Goal: Task Accomplishment & Management: Manage account settings

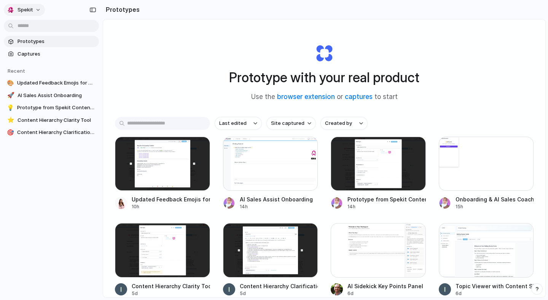
click at [35, 8] on button "Spekit" at bounding box center [24, 10] width 41 height 12
click at [28, 27] on span "Settings" at bounding box center [28, 27] width 21 height 8
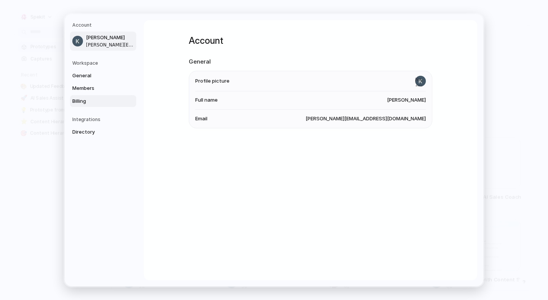
click at [93, 104] on span "Billing" at bounding box center [96, 101] width 49 height 8
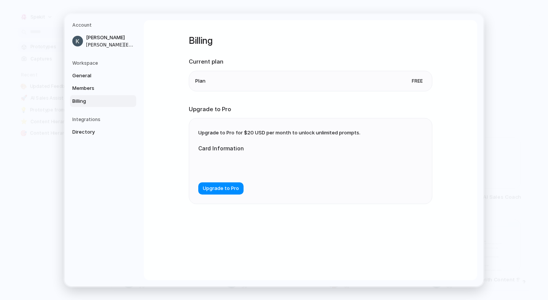
click at [223, 160] on div at bounding box center [274, 164] width 152 height 19
click at [217, 192] on span "Upgrade to Pro" at bounding box center [221, 189] width 36 height 8
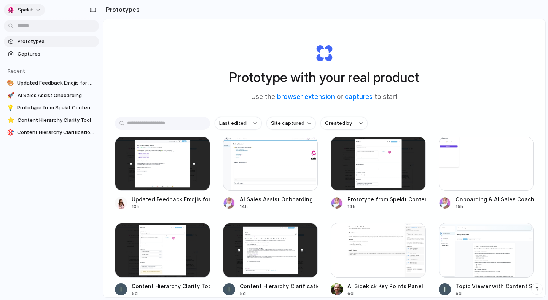
click at [27, 8] on span "Spekit" at bounding box center [26, 10] width 16 height 8
click at [33, 28] on span "Settings" at bounding box center [28, 27] width 21 height 8
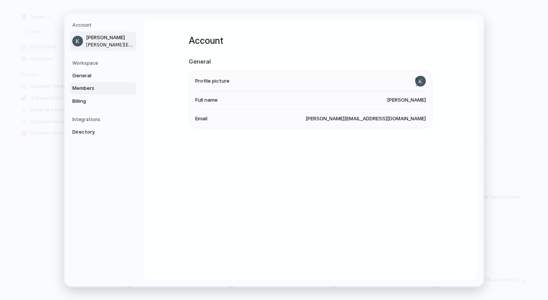
click at [90, 82] on link "Members" at bounding box center [103, 88] width 66 height 12
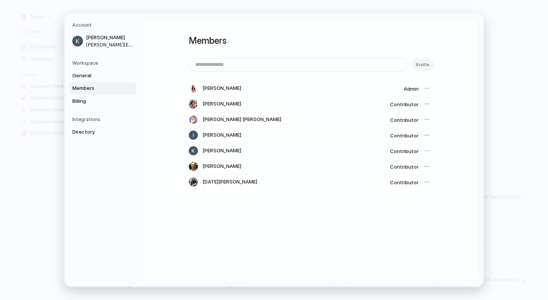
click at [425, 103] on div at bounding box center [427, 104] width 11 height 11
click at [84, 102] on span "Billing" at bounding box center [96, 101] width 49 height 8
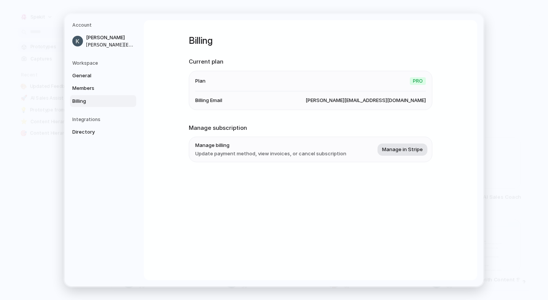
click at [398, 151] on span "Manage in Stripe" at bounding box center [402, 149] width 41 height 8
click at [303, 76] on li "Plan Pro" at bounding box center [310, 81] width 231 height 20
drag, startPoint x: 201, startPoint y: 97, endPoint x: 394, endPoint y: 97, distance: 193.3
click at [391, 97] on li "Billing Email kate@spekit.co" at bounding box center [310, 100] width 231 height 18
click at [86, 86] on span "Members" at bounding box center [96, 88] width 49 height 8
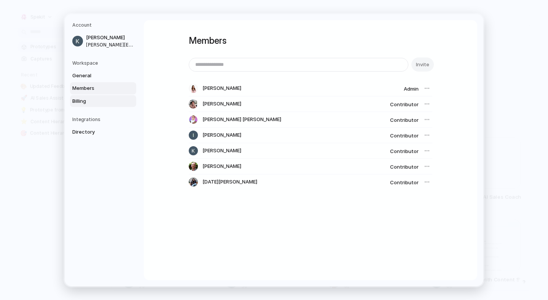
click at [87, 104] on span "Billing" at bounding box center [96, 101] width 49 height 8
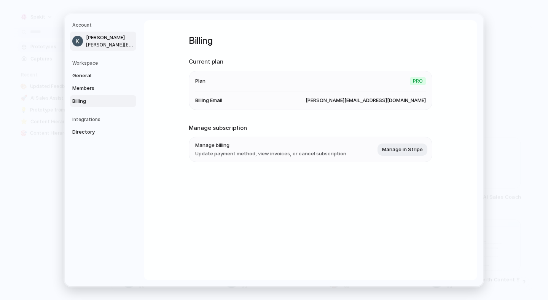
click at [98, 35] on span "[PERSON_NAME]" at bounding box center [110, 38] width 49 height 8
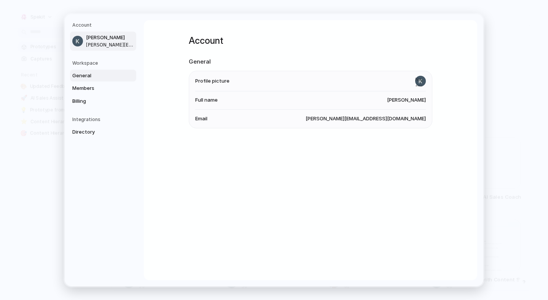
click at [92, 76] on span "General" at bounding box center [96, 76] width 49 height 8
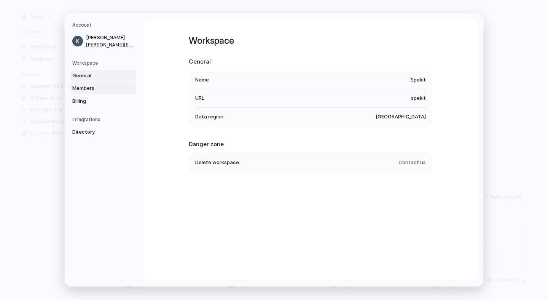
click at [95, 93] on link "Members" at bounding box center [103, 88] width 66 height 12
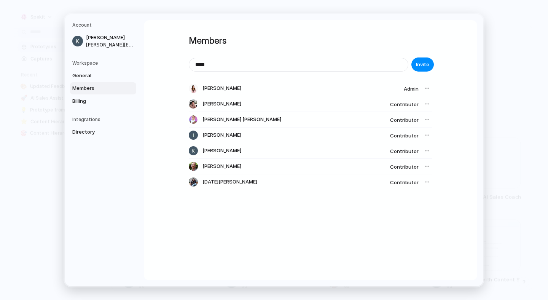
type input "*****"
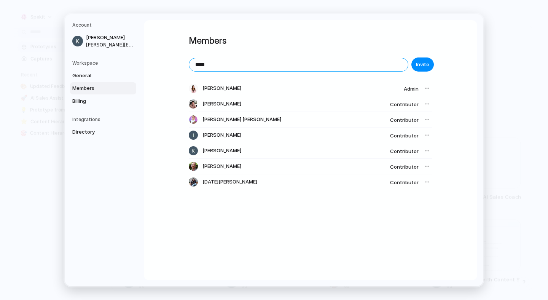
drag, startPoint x: 202, startPoint y: 63, endPoint x: 174, endPoint y: 59, distance: 28.5
click at [175, 59] on div "Members ***** Invite Melanie Fellay Admin Eduardo Escalera Contributor Madiha F…" at bounding box center [310, 150] width 333 height 260
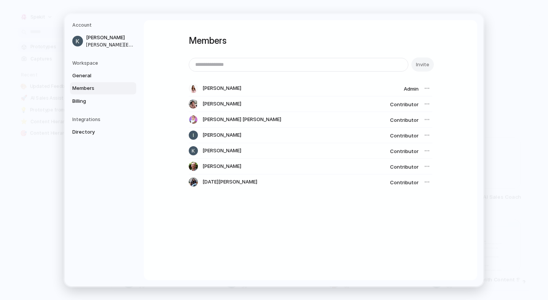
click at [84, 67] on div "Workspace General Members Billing" at bounding box center [104, 83] width 64 height 48
click at [86, 78] on span "General" at bounding box center [96, 76] width 49 height 8
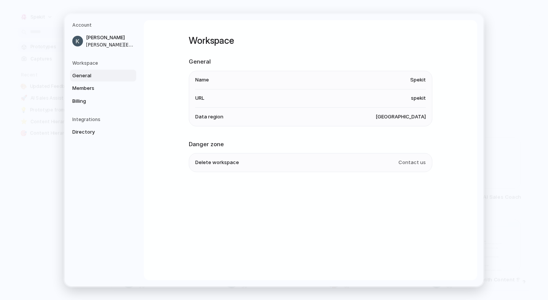
click at [98, 81] on link "General" at bounding box center [103, 75] width 66 height 12
click at [97, 90] on span "Members" at bounding box center [96, 88] width 49 height 8
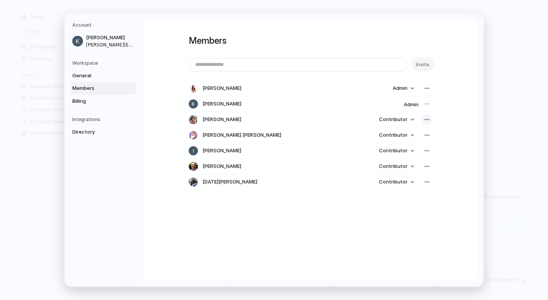
click at [426, 119] on div "button" at bounding box center [427, 119] width 6 height 6
click at [466, 112] on div "Remove from workspace" at bounding box center [274, 150] width 548 height 300
click at [407, 119] on button "Contributor" at bounding box center [396, 119] width 44 height 11
click at [479, 106] on div "Admin Contributor" at bounding box center [274, 150] width 548 height 300
click at [89, 100] on span "Billing" at bounding box center [96, 101] width 49 height 8
